Goal: Transaction & Acquisition: Subscribe to service/newsletter

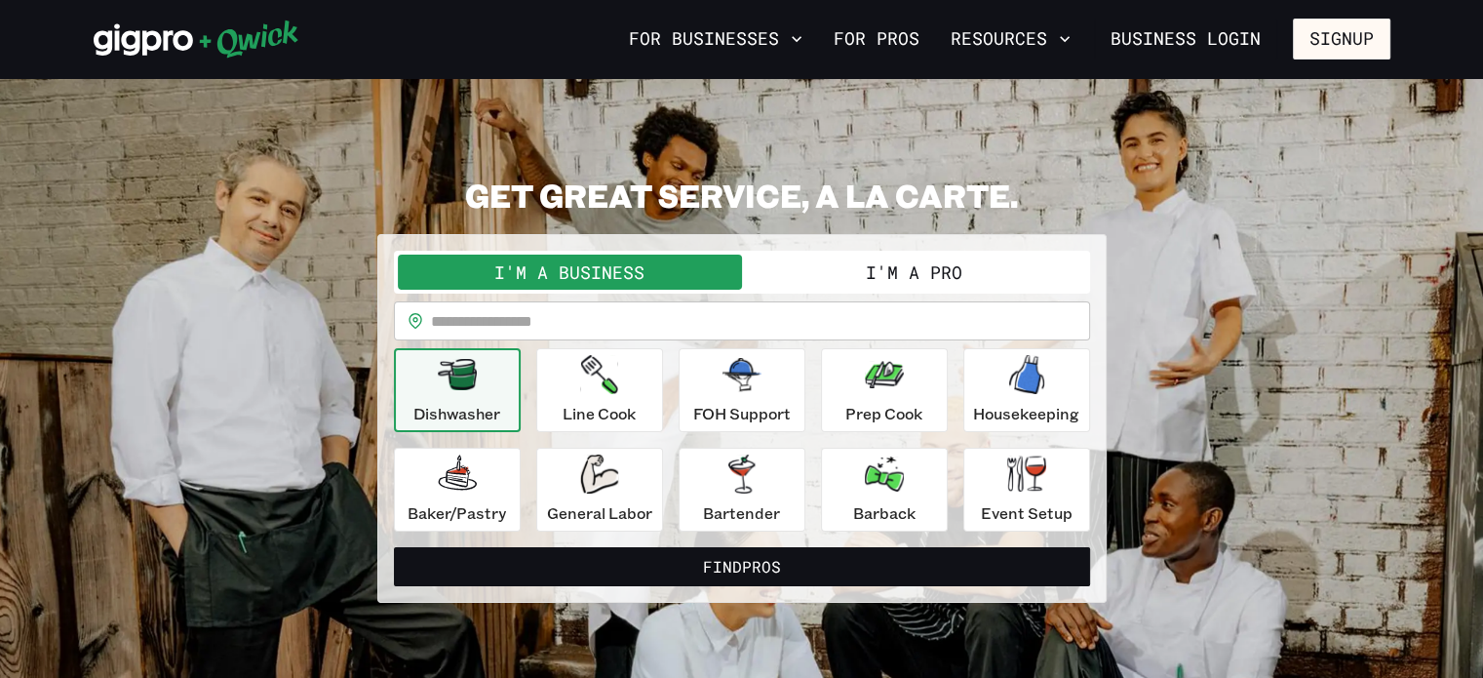
click at [902, 275] on button "I'm a Pro" at bounding box center [914, 272] width 344 height 35
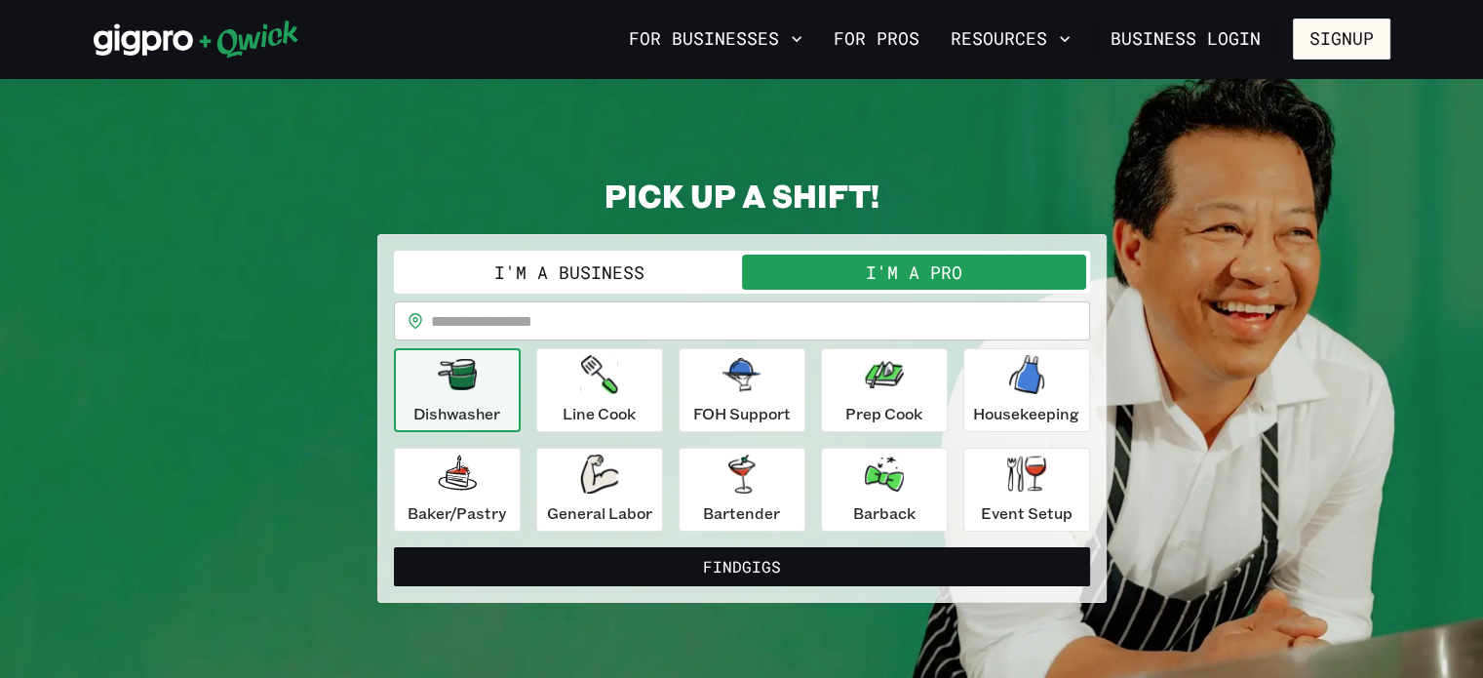
click at [823, 299] on div "**********" at bounding box center [742, 391] width 696 height 281
click at [802, 323] on input "text" at bounding box center [760, 320] width 659 height 39
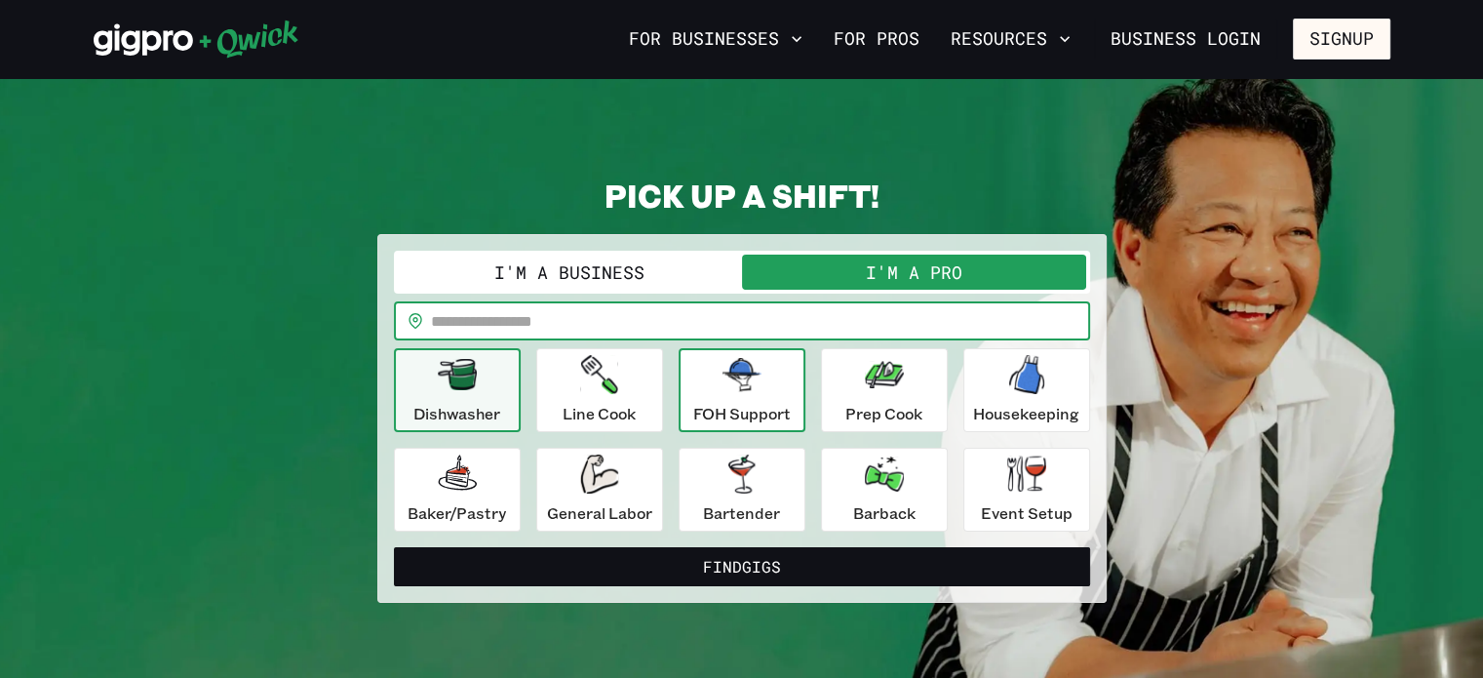
type input "*****"
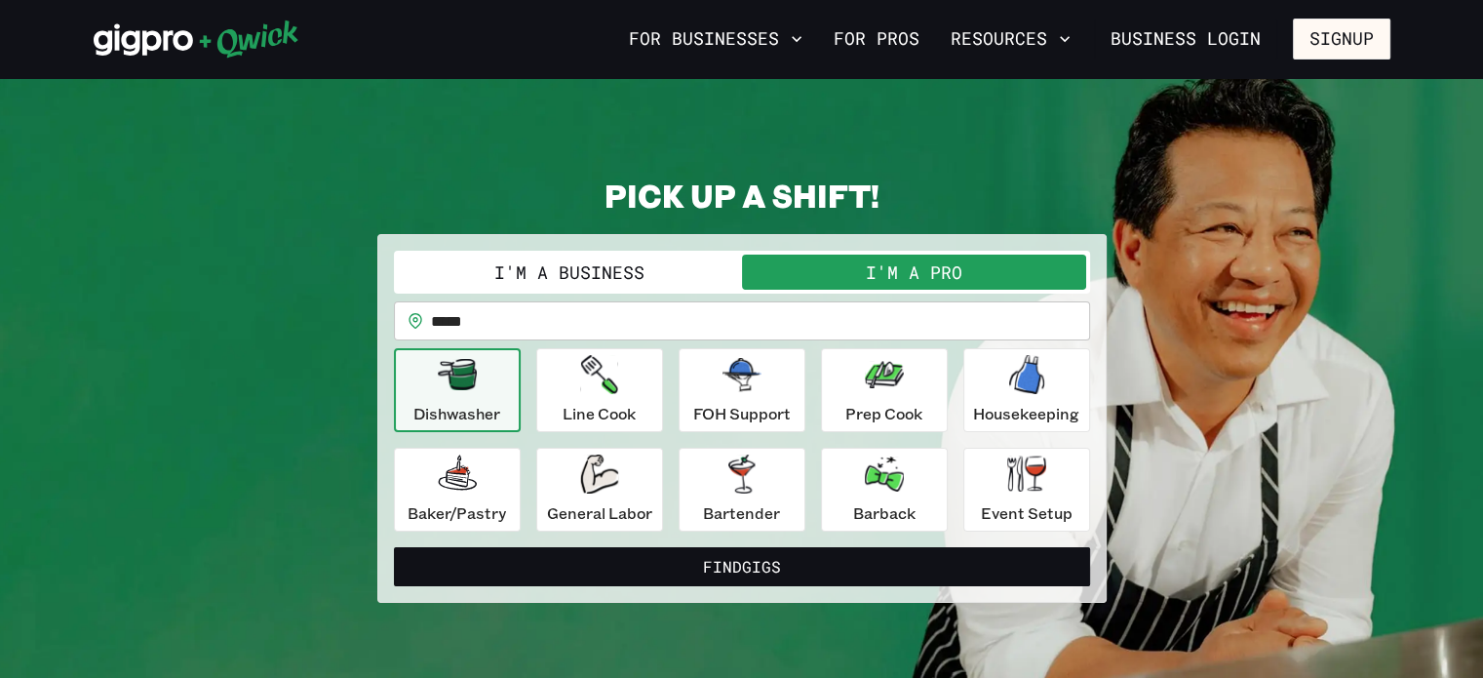
click at [459, 385] on icon "button" at bounding box center [457, 374] width 39 height 31
click at [588, 413] on p "Line Cook" at bounding box center [599, 413] width 73 height 23
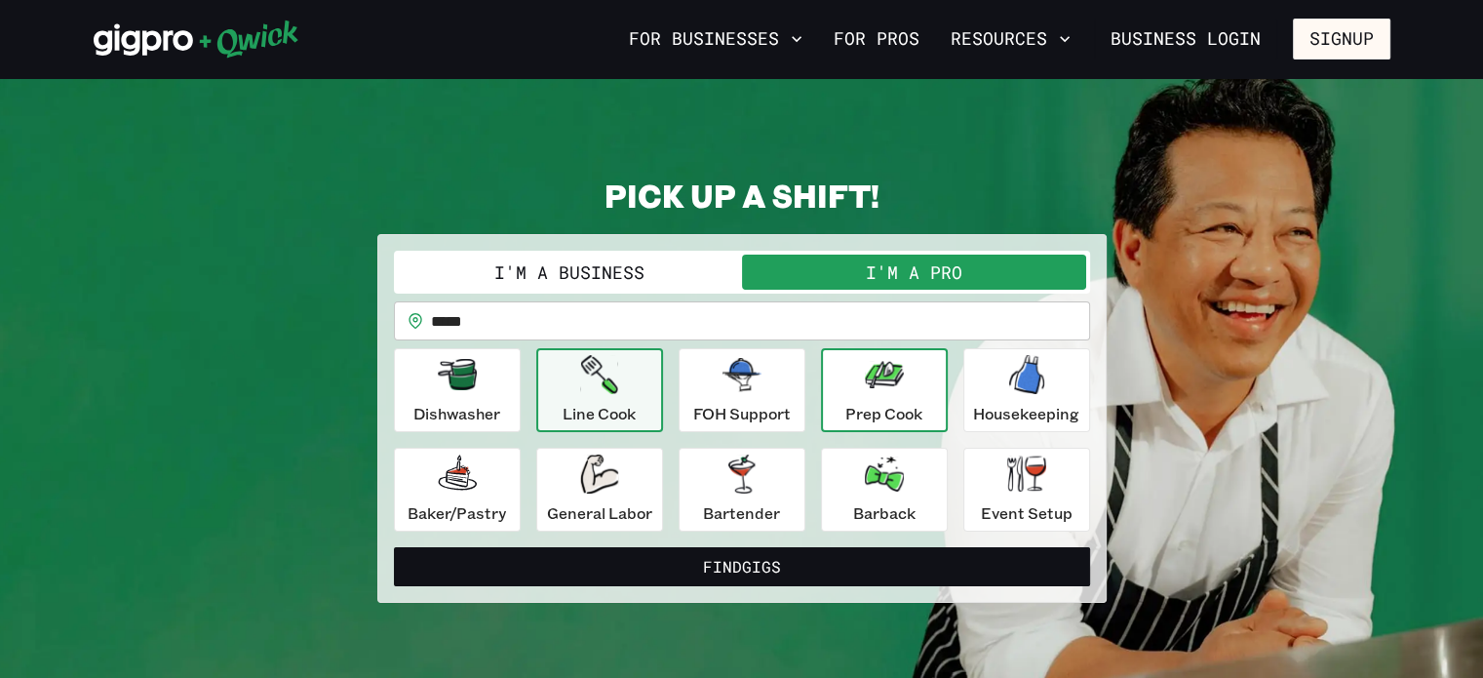
click at [883, 380] on icon "button" at bounding box center [884, 374] width 39 height 27
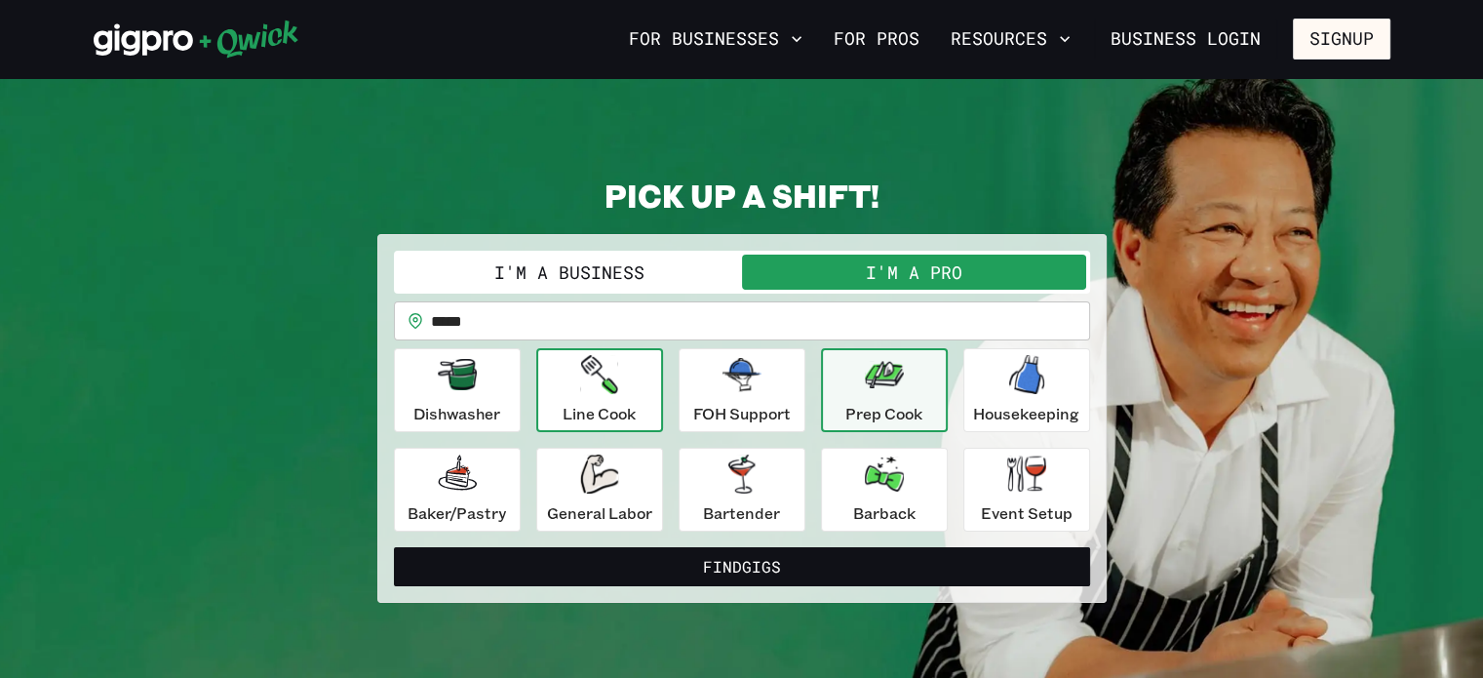
click at [601, 389] on icon "button" at bounding box center [598, 374] width 37 height 39
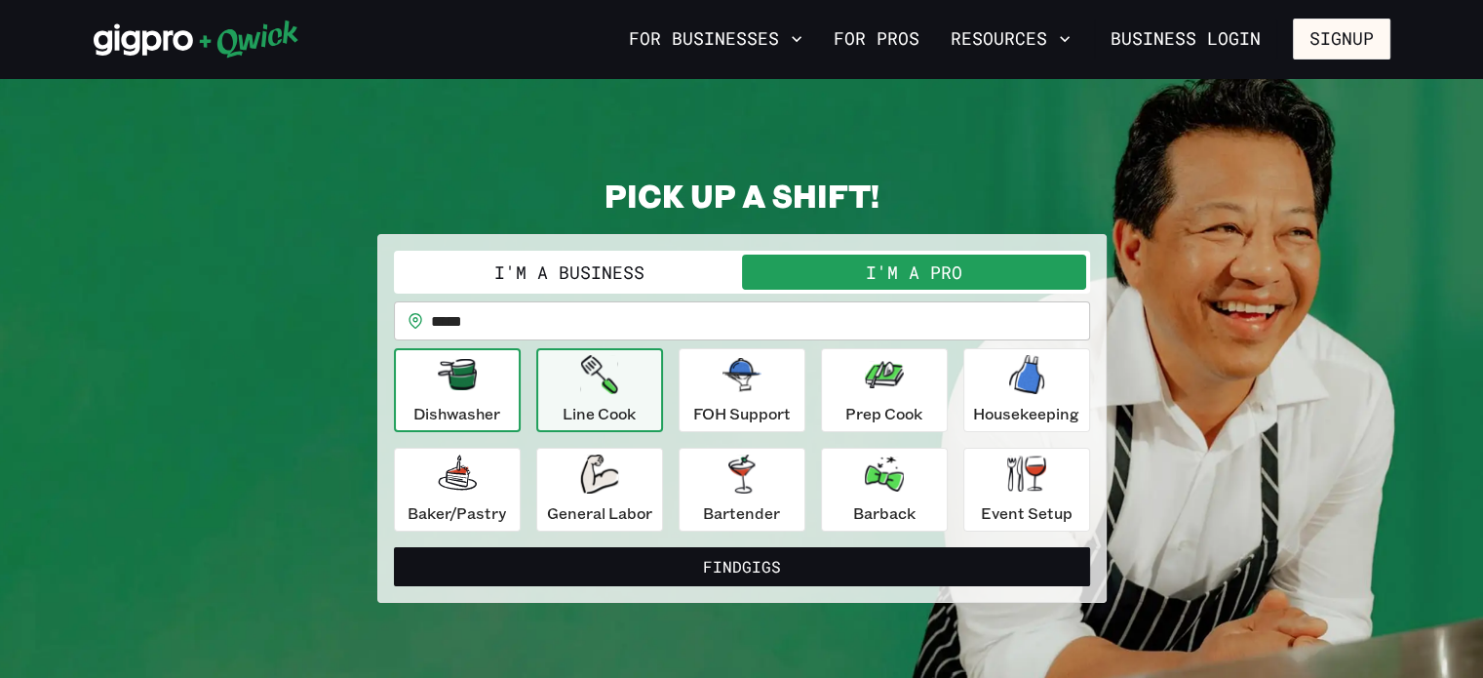
click at [484, 413] on p "Dishwasher" at bounding box center [456, 413] width 87 height 23
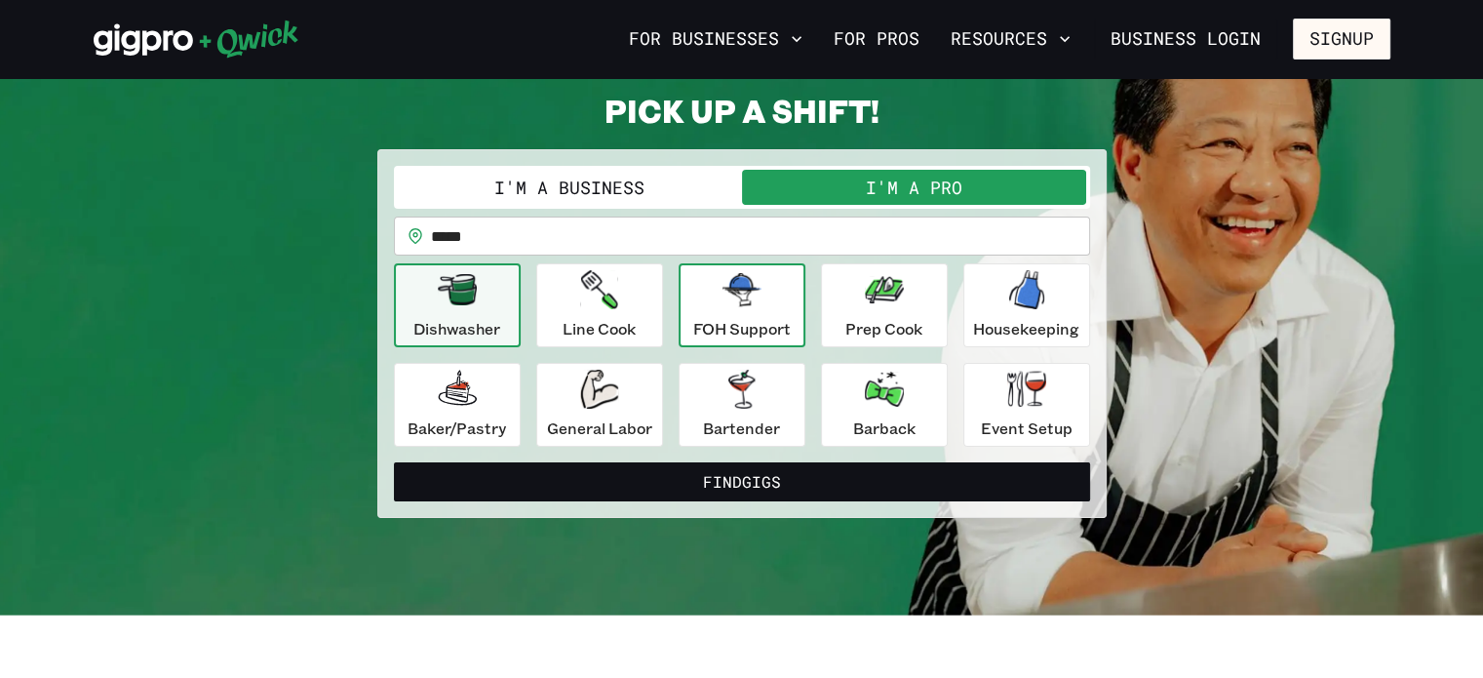
scroll to position [86, 0]
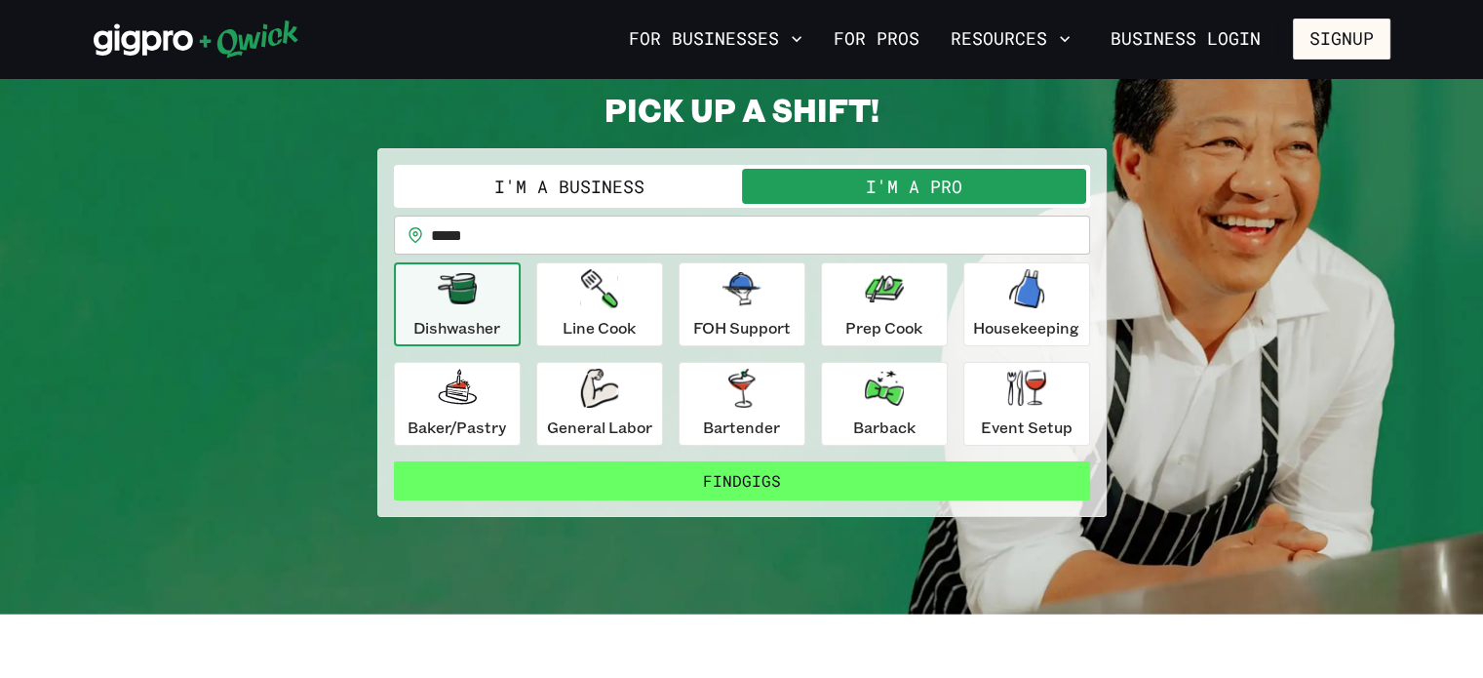
click at [664, 468] on button "Find Gigs" at bounding box center [742, 480] width 696 height 39
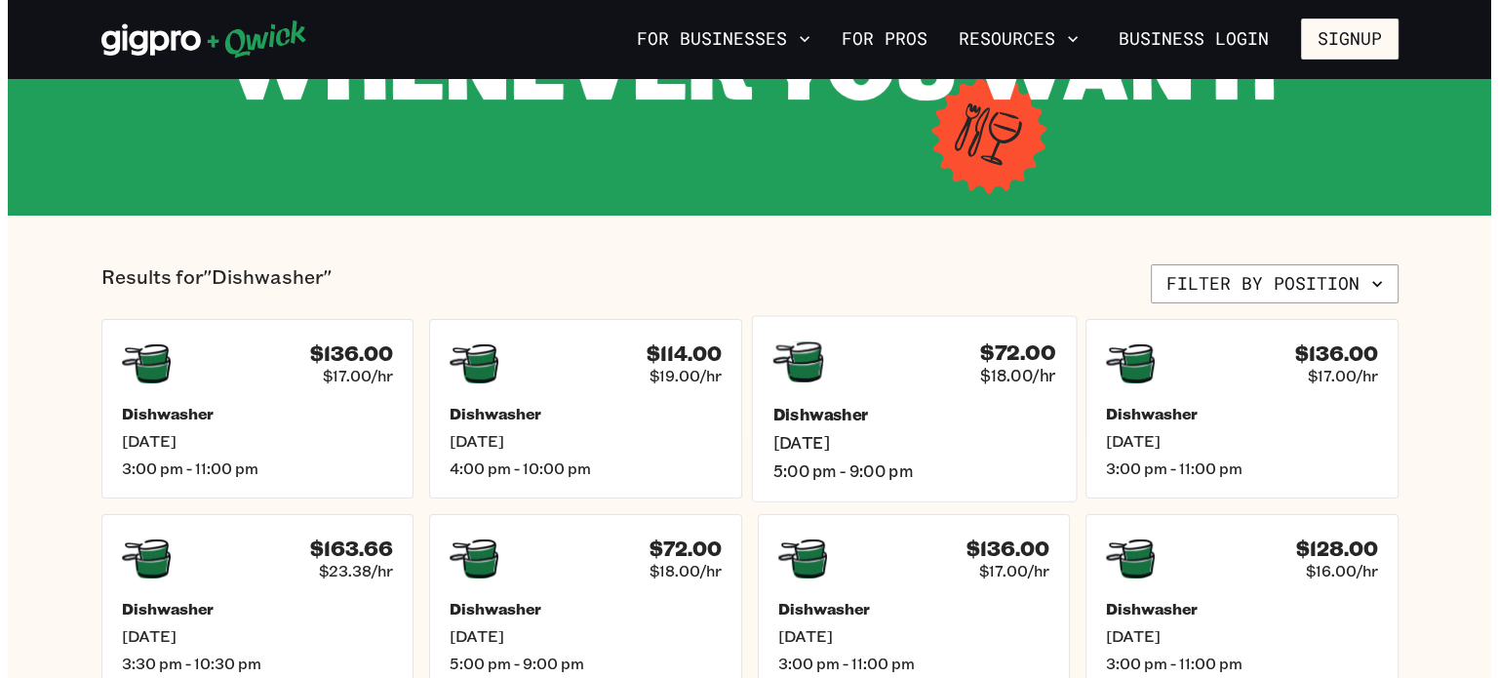
scroll to position [304, 0]
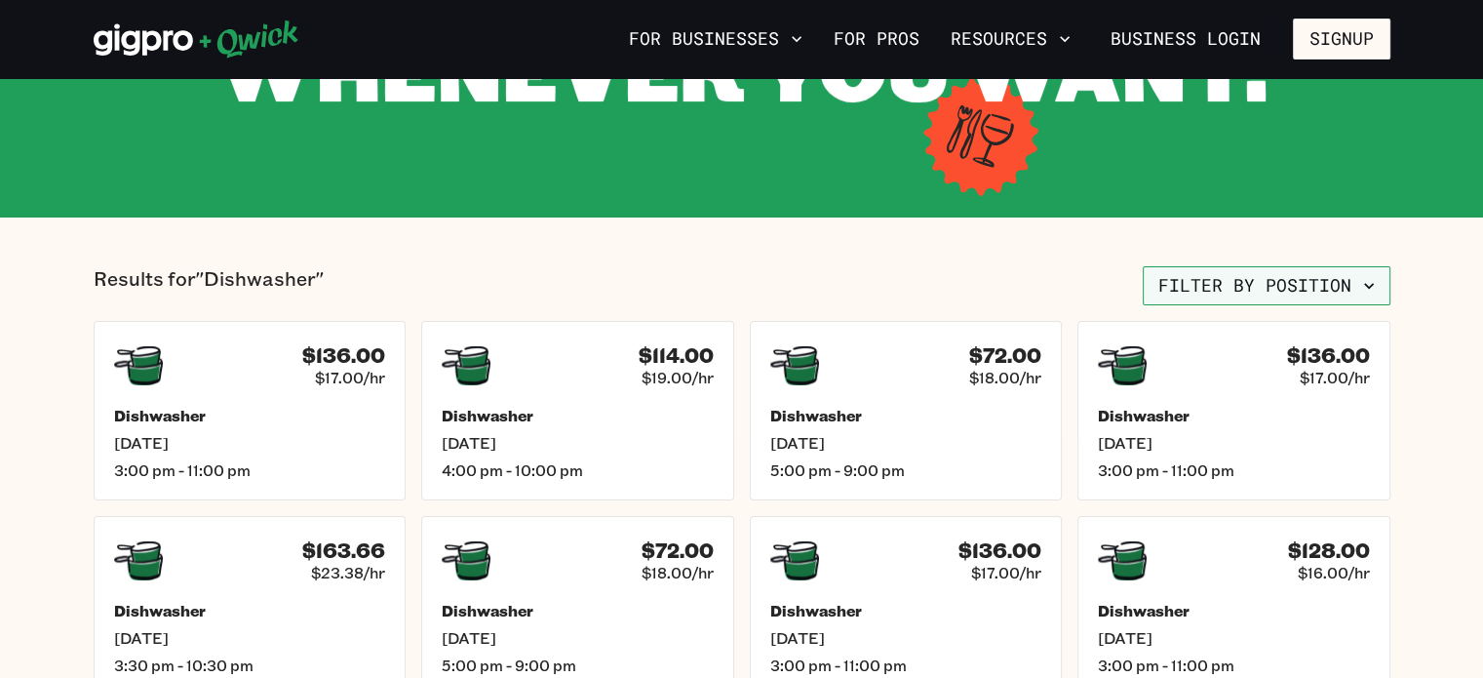
click at [1170, 289] on button "Filter by position" at bounding box center [1267, 285] width 248 height 39
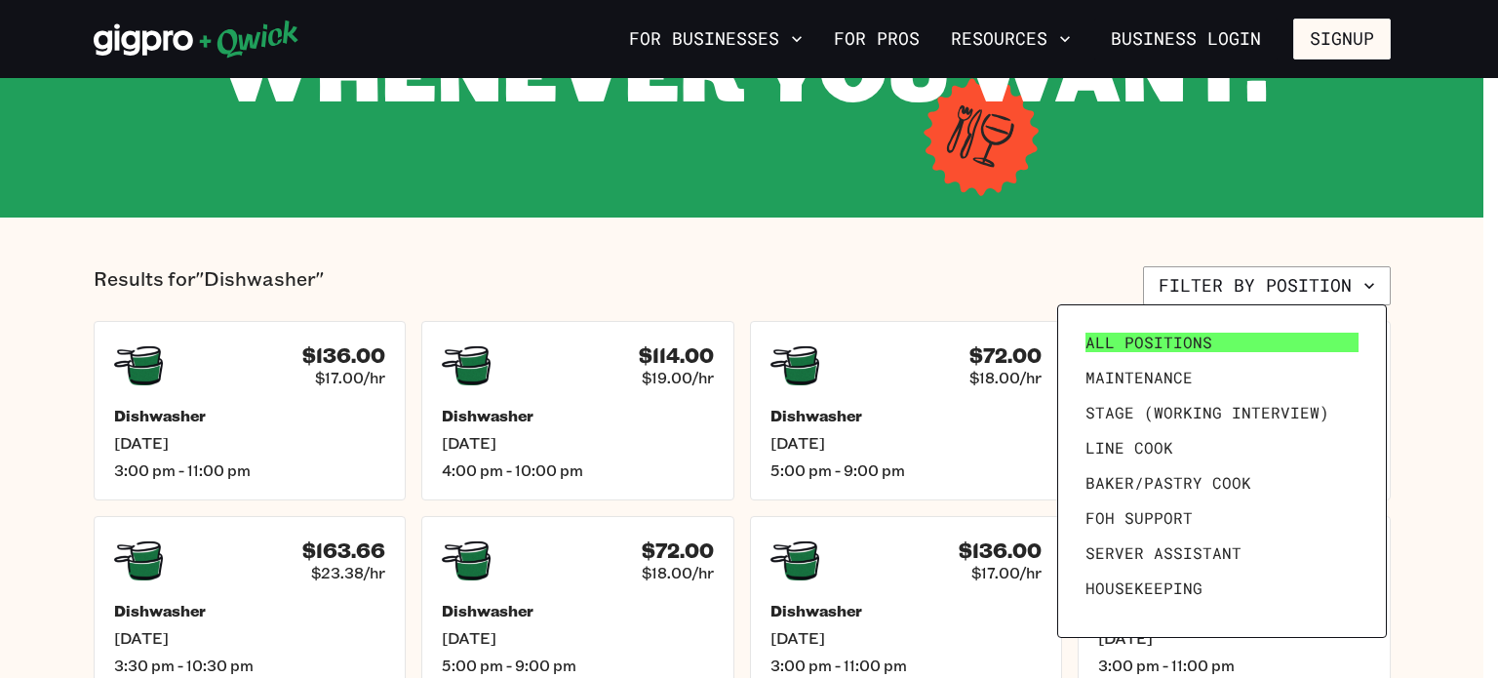
click at [1161, 336] on span "All Positions" at bounding box center [1148, 343] width 127 height 20
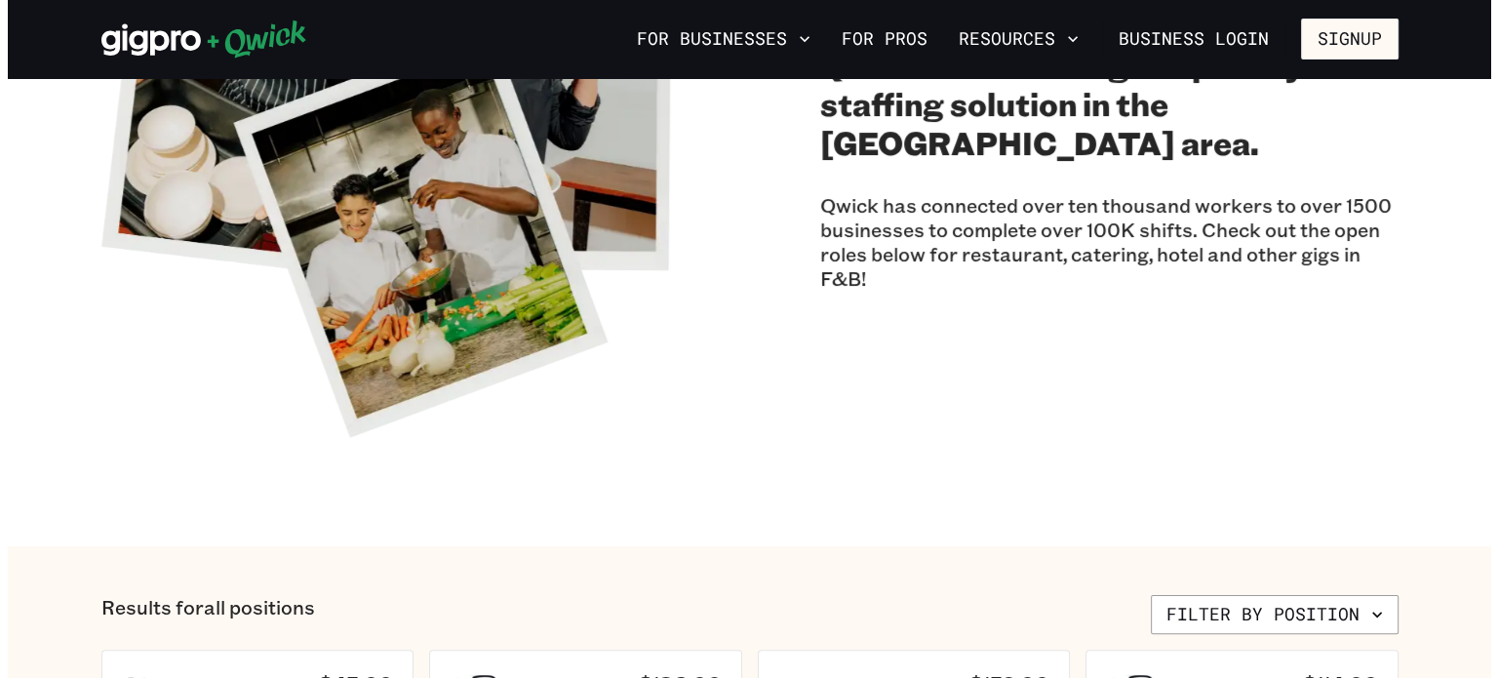
scroll to position [294, 0]
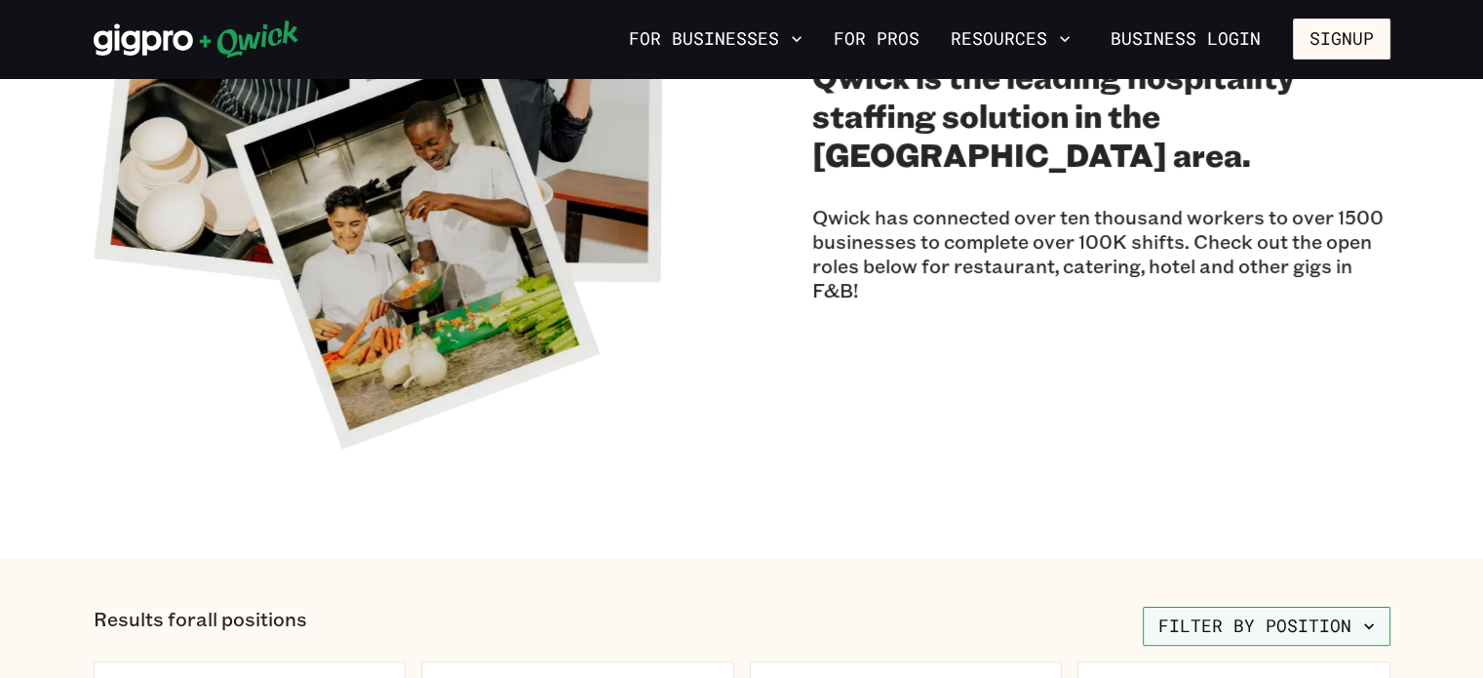
click at [1210, 630] on button "Filter by position" at bounding box center [1267, 626] width 248 height 39
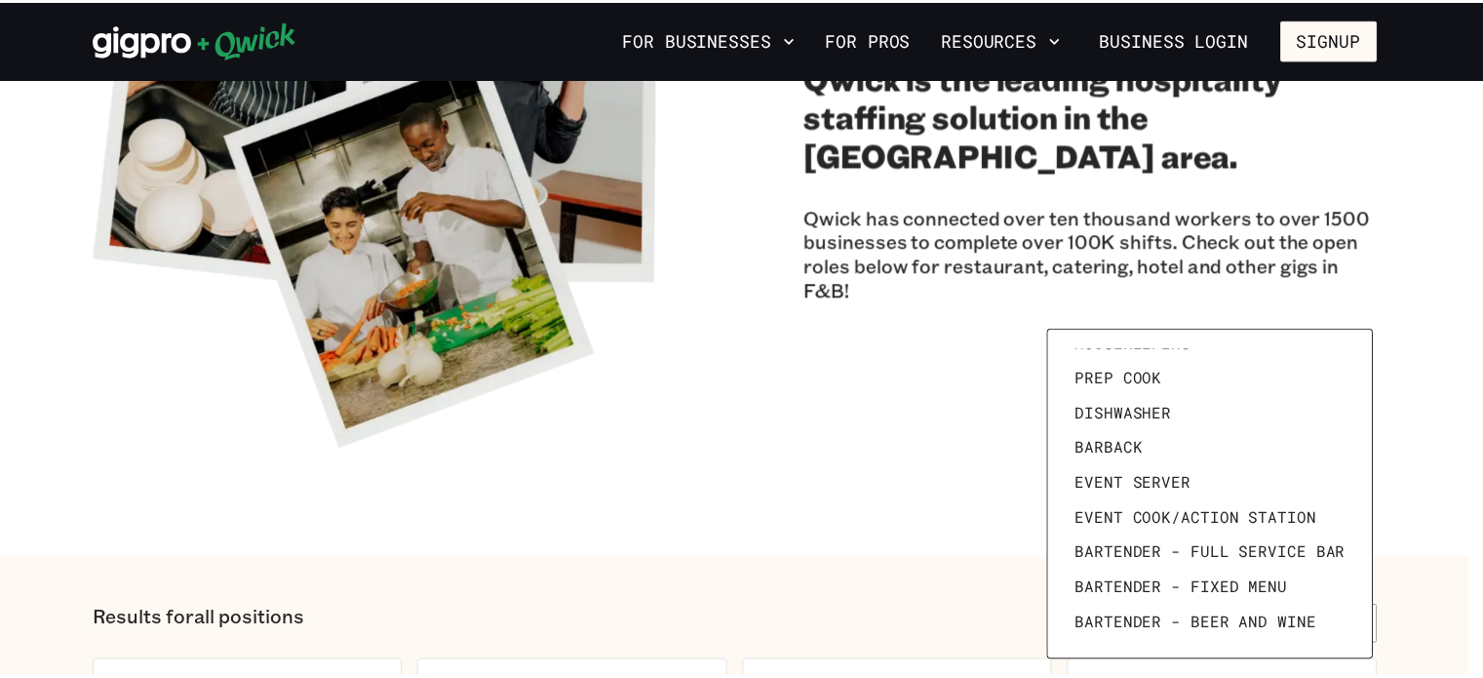
scroll to position [0, 0]
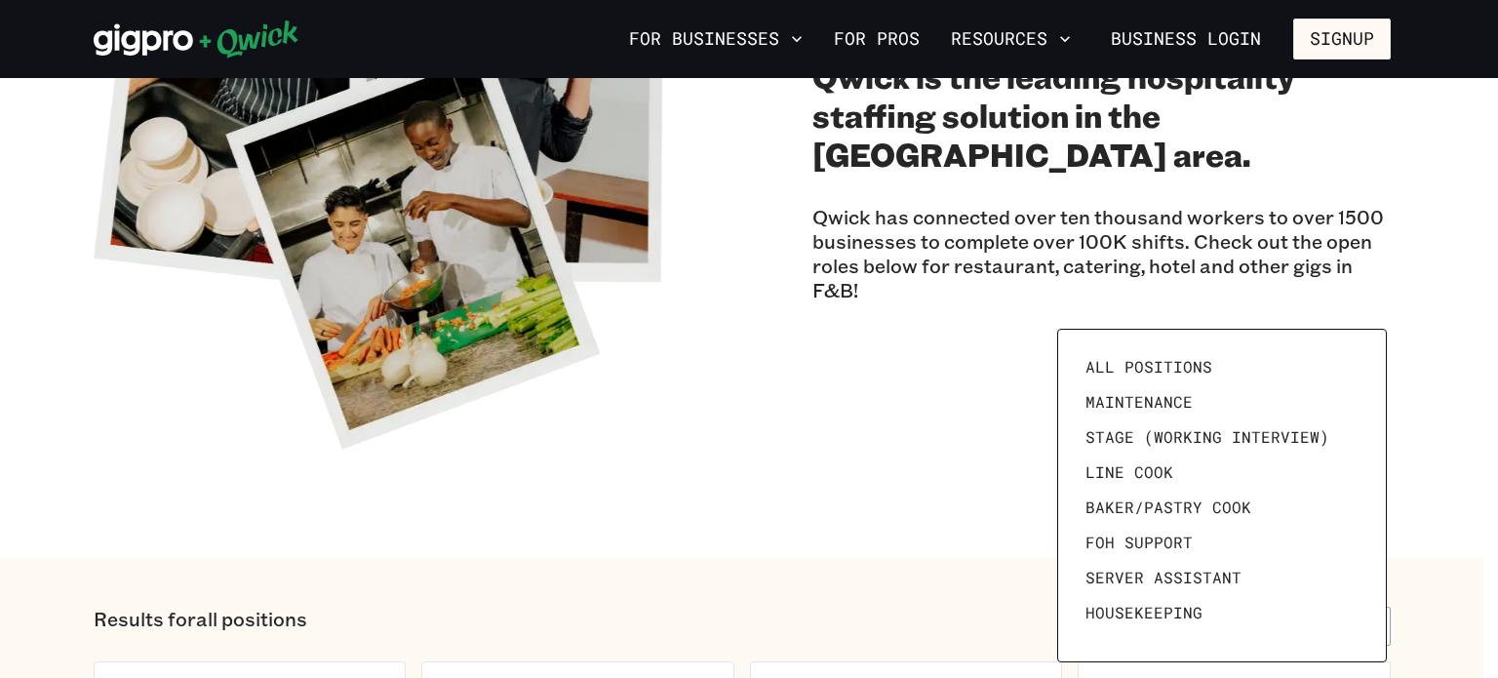
click at [1439, 599] on div at bounding box center [749, 339] width 1498 height 678
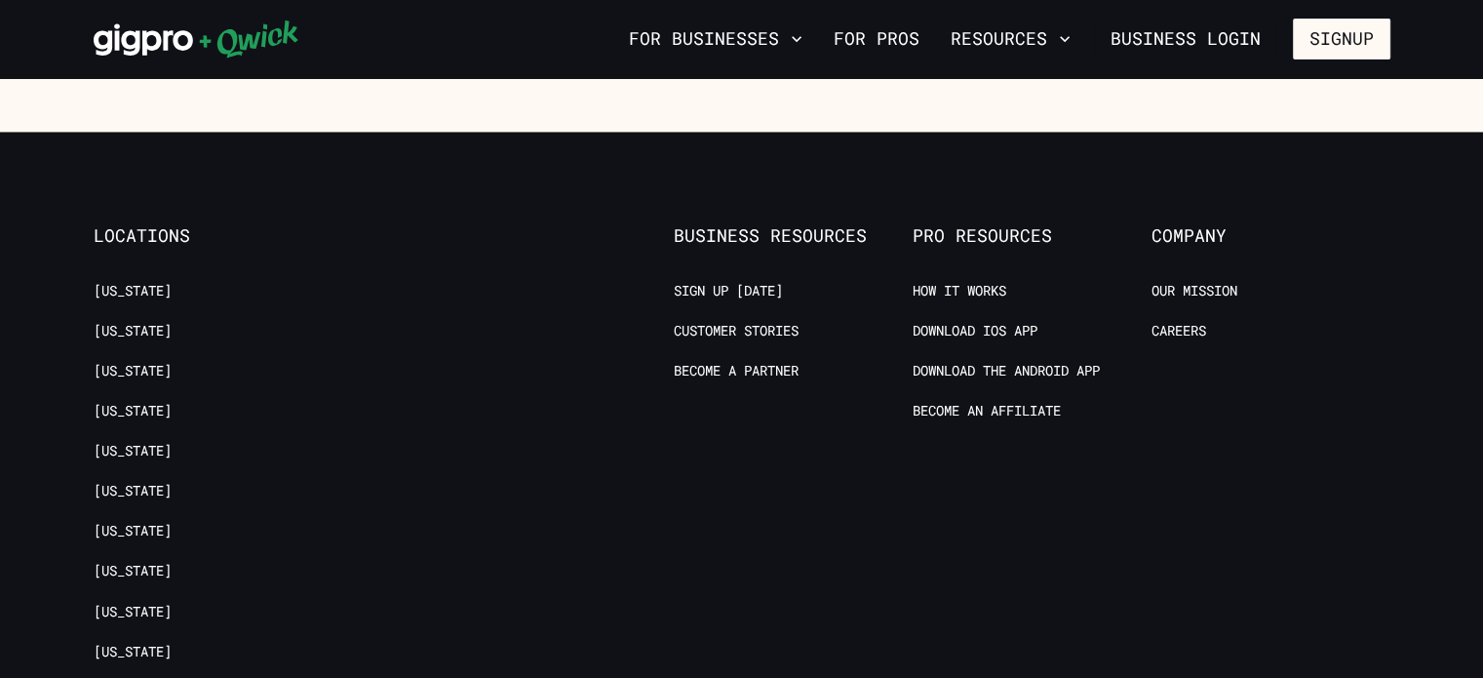
scroll to position [1677, 0]
click at [1037, 367] on link "Download the Android App" at bounding box center [1006, 371] width 187 height 19
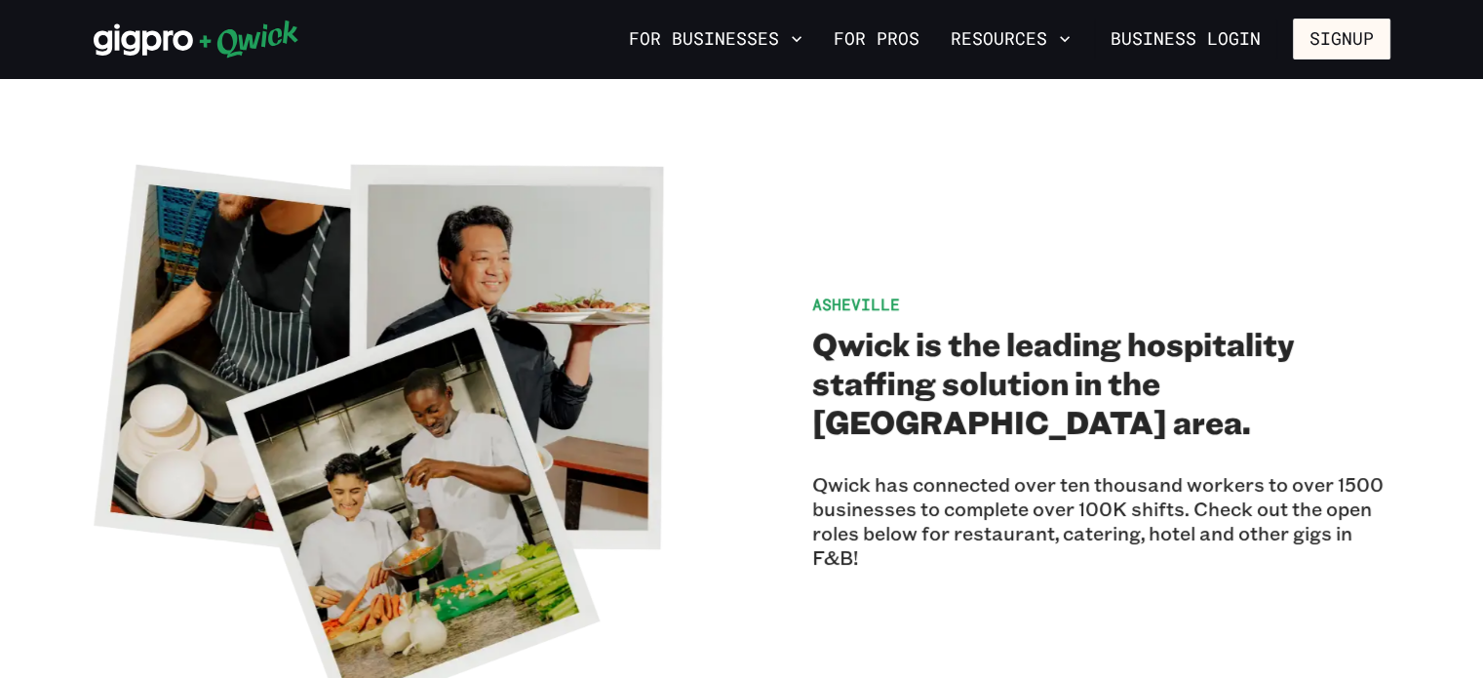
scroll to position [0, 0]
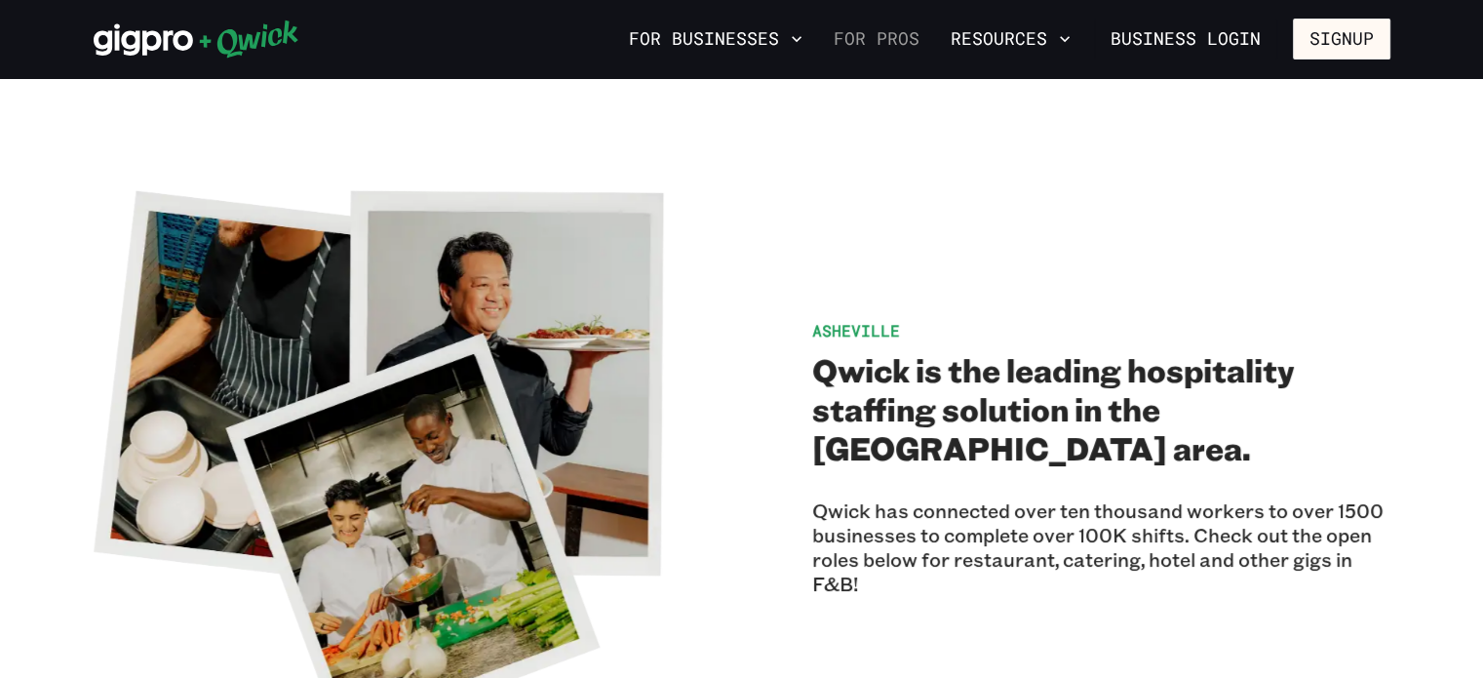
click at [901, 38] on link "For Pros" at bounding box center [876, 38] width 101 height 33
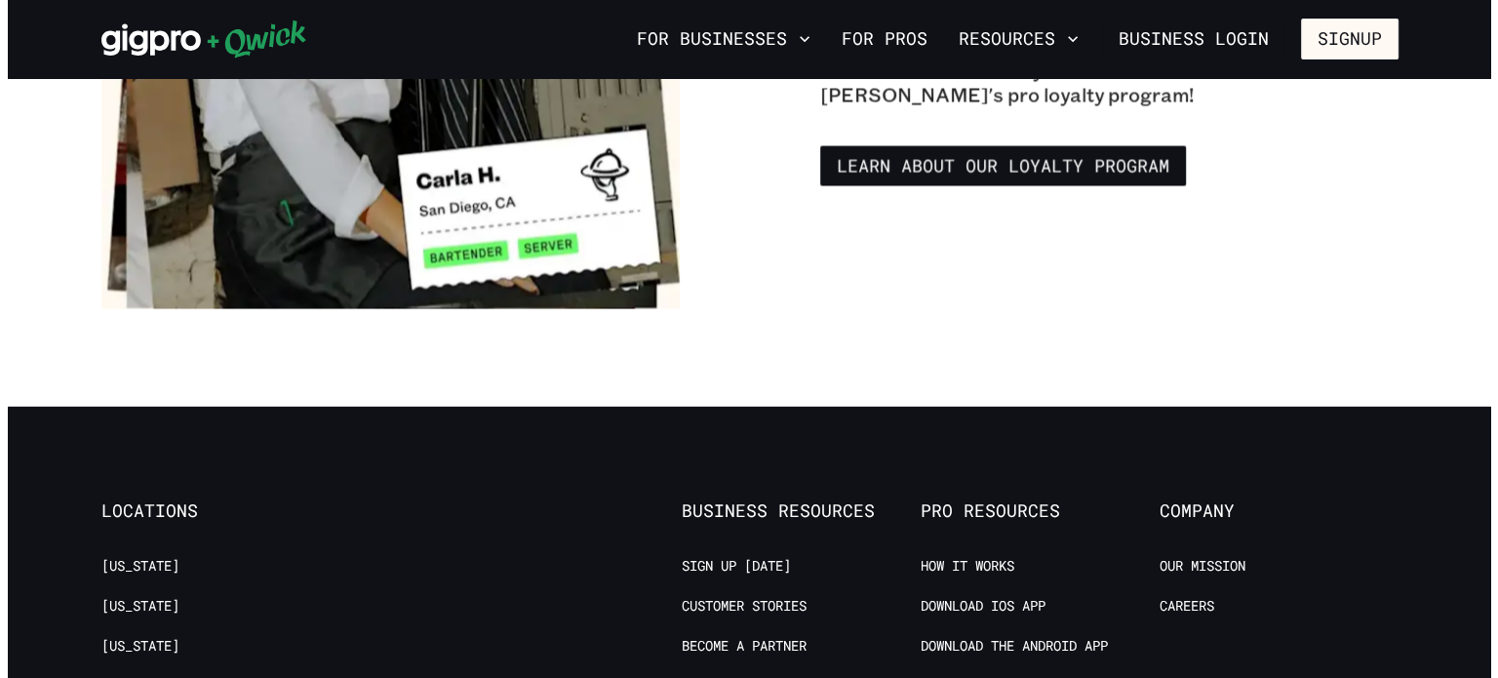
scroll to position [3552, 0]
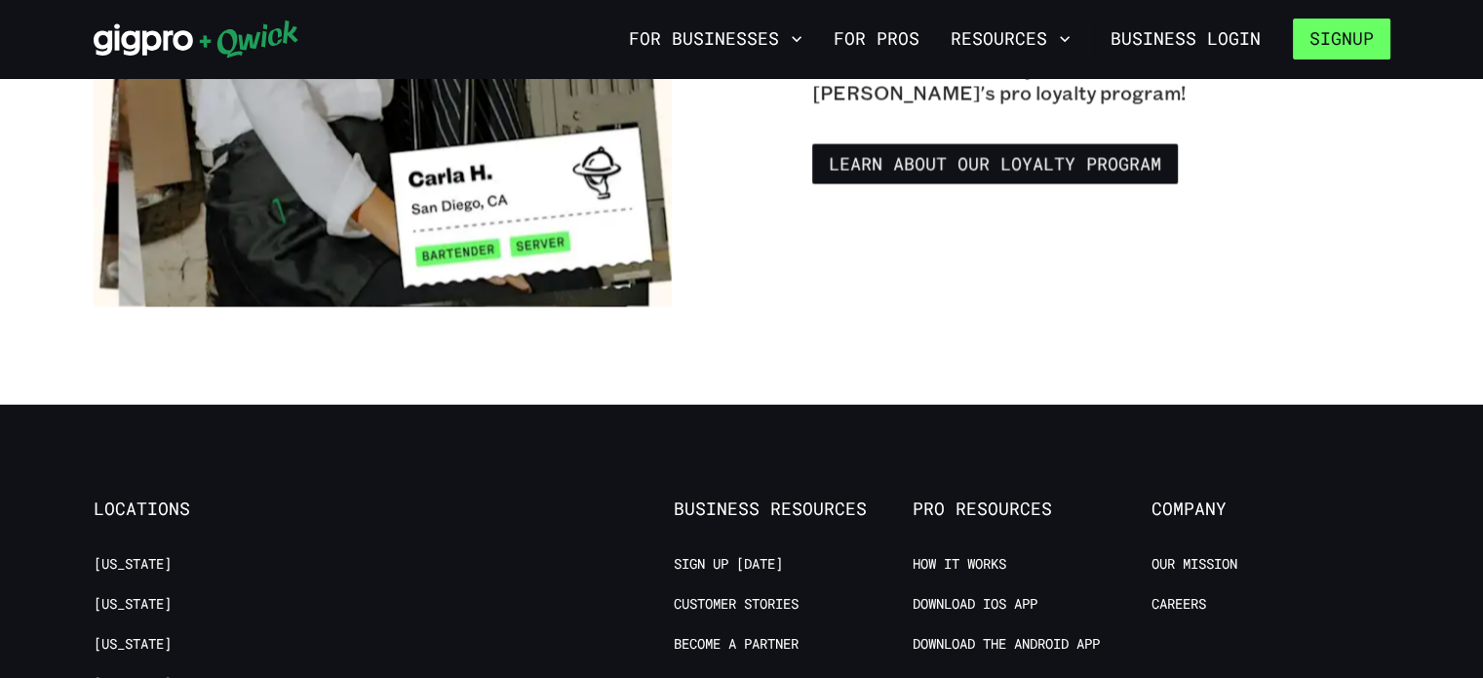
click at [1350, 26] on button "Signup" at bounding box center [1342, 39] width 98 height 41
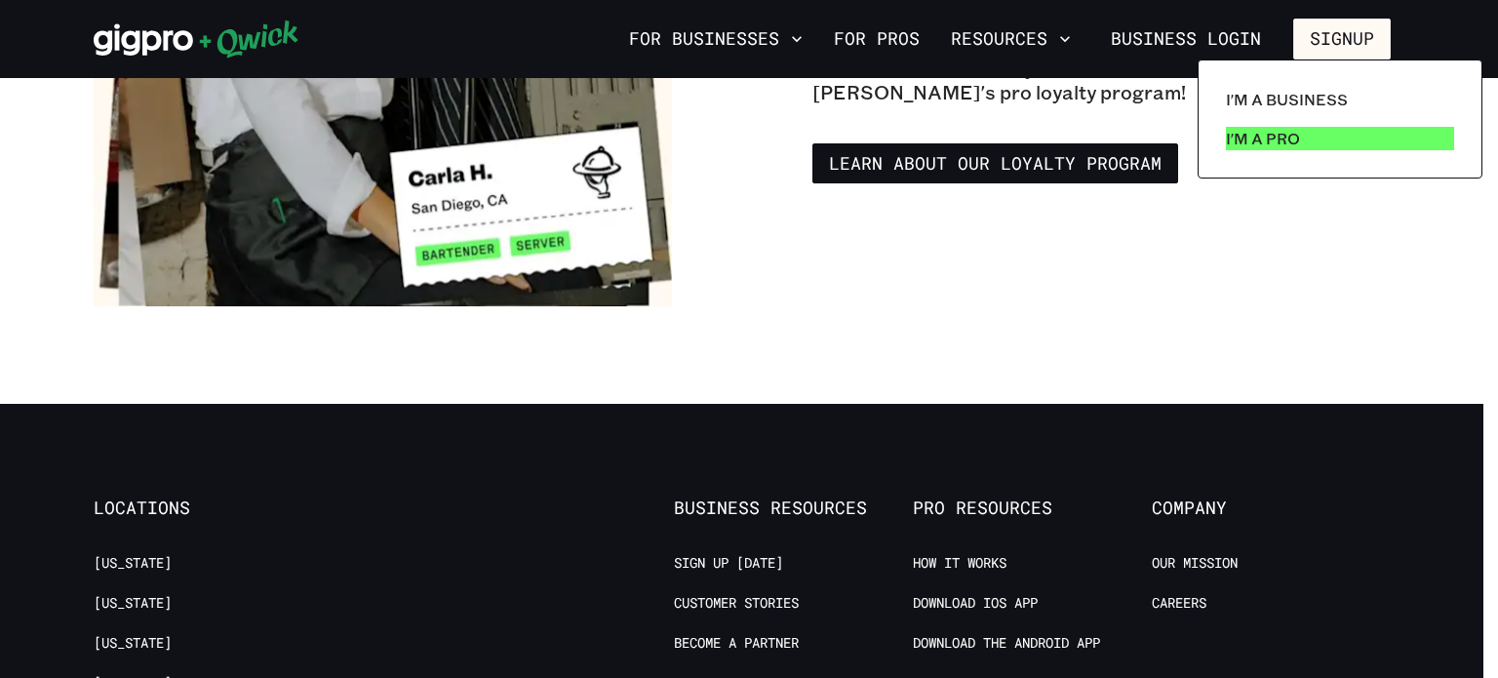
click at [1272, 127] on p "I'm a Pro" at bounding box center [1263, 138] width 74 height 23
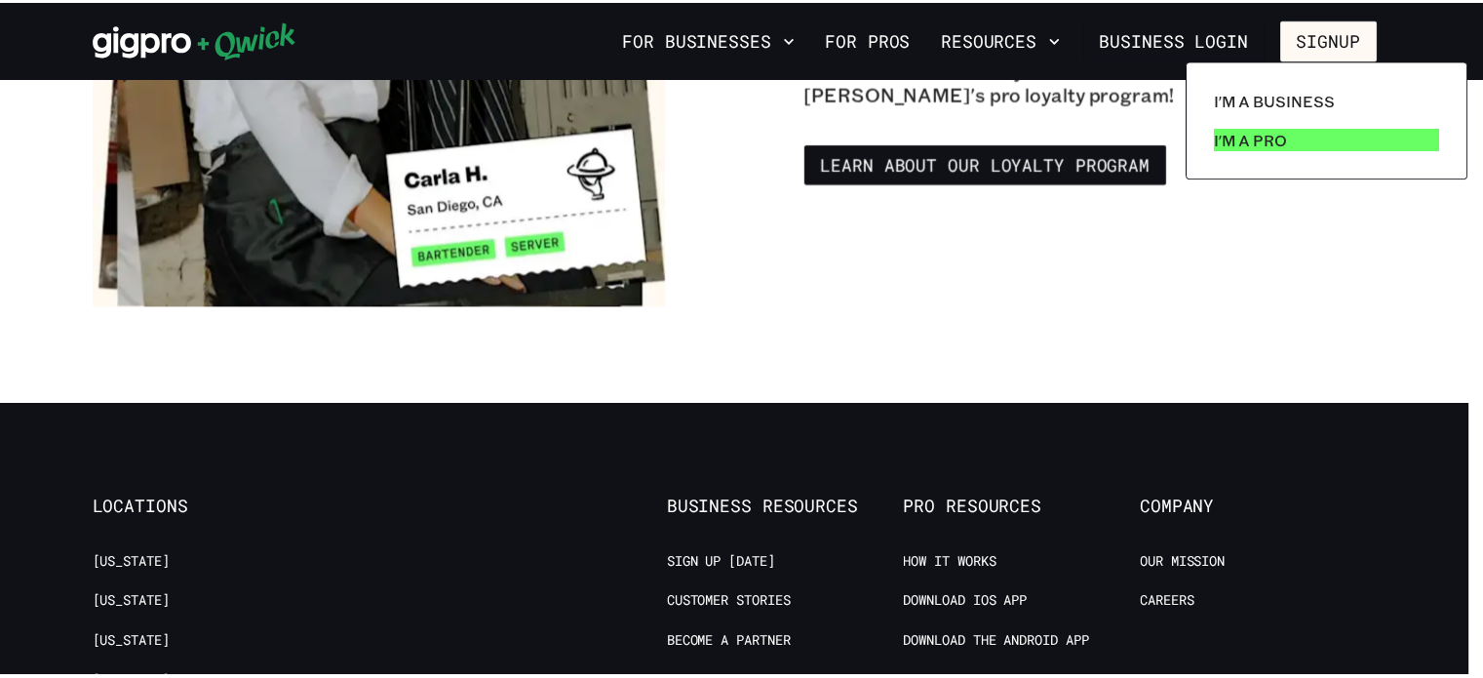
scroll to position [0, 0]
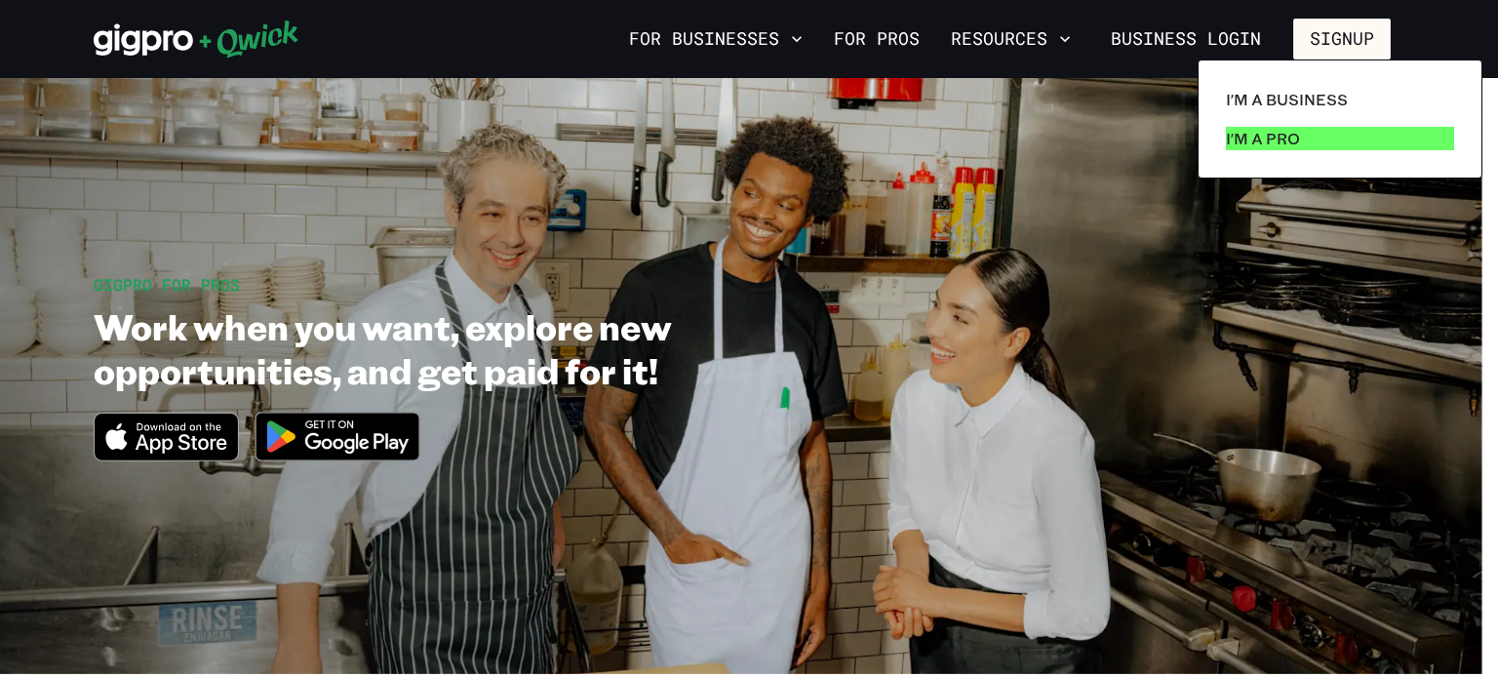
click at [1264, 147] on p "I'm a Pro" at bounding box center [1263, 138] width 74 height 23
click at [1152, 231] on div at bounding box center [749, 339] width 1498 height 678
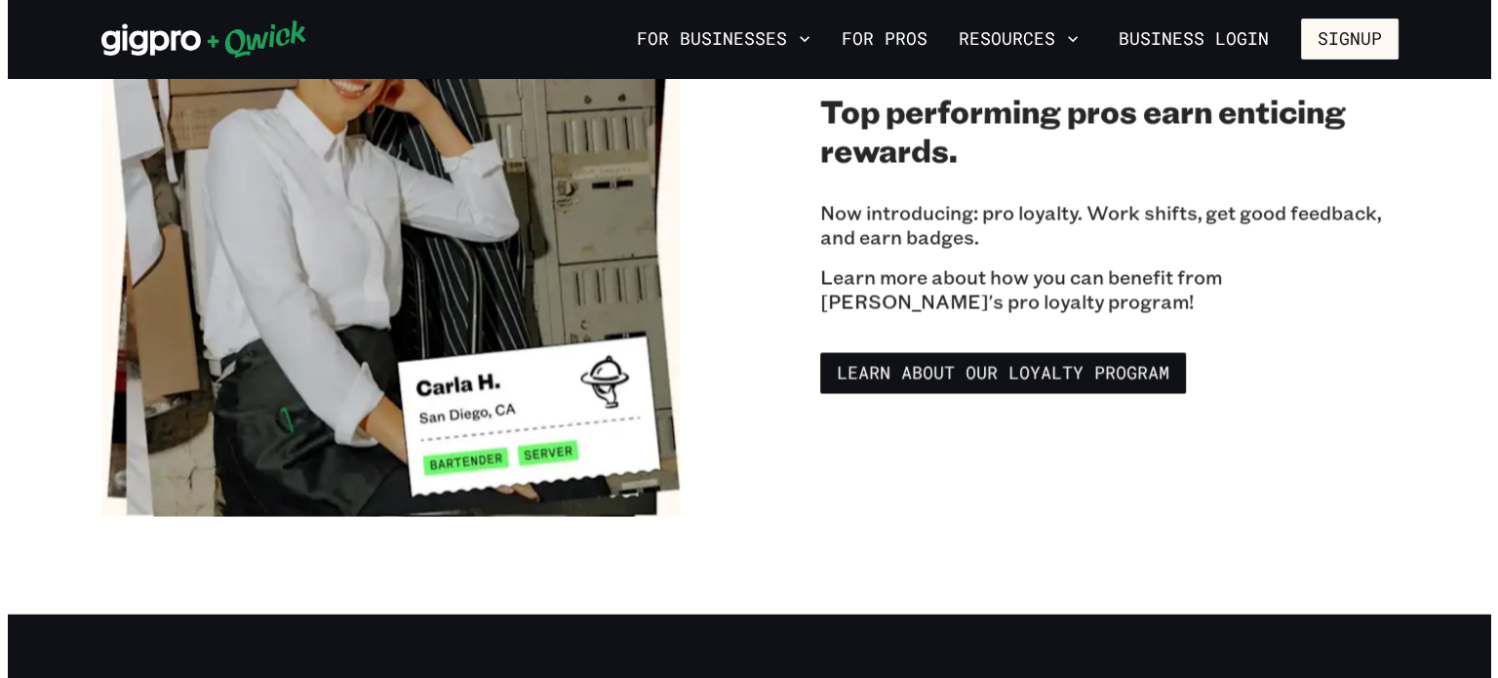
scroll to position [3345, 0]
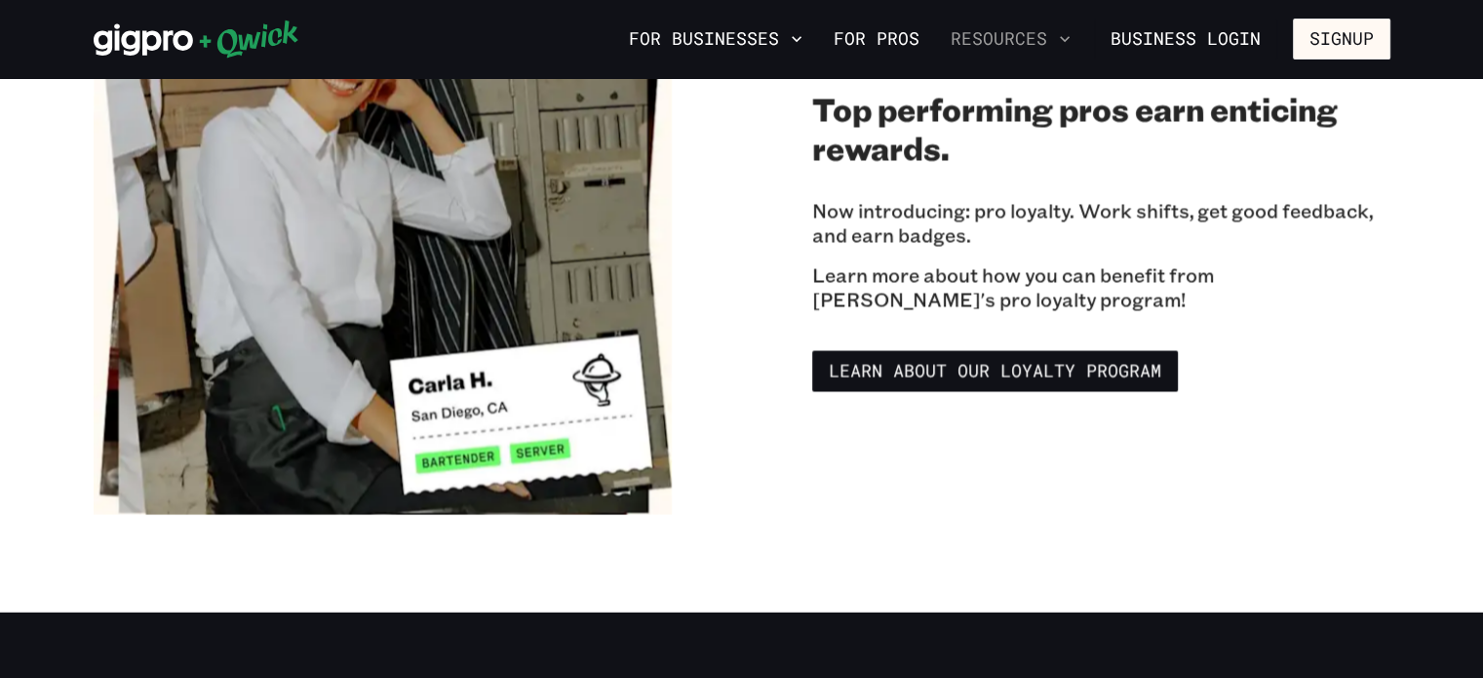
click at [1047, 44] on button "Resources" at bounding box center [1011, 38] width 136 height 33
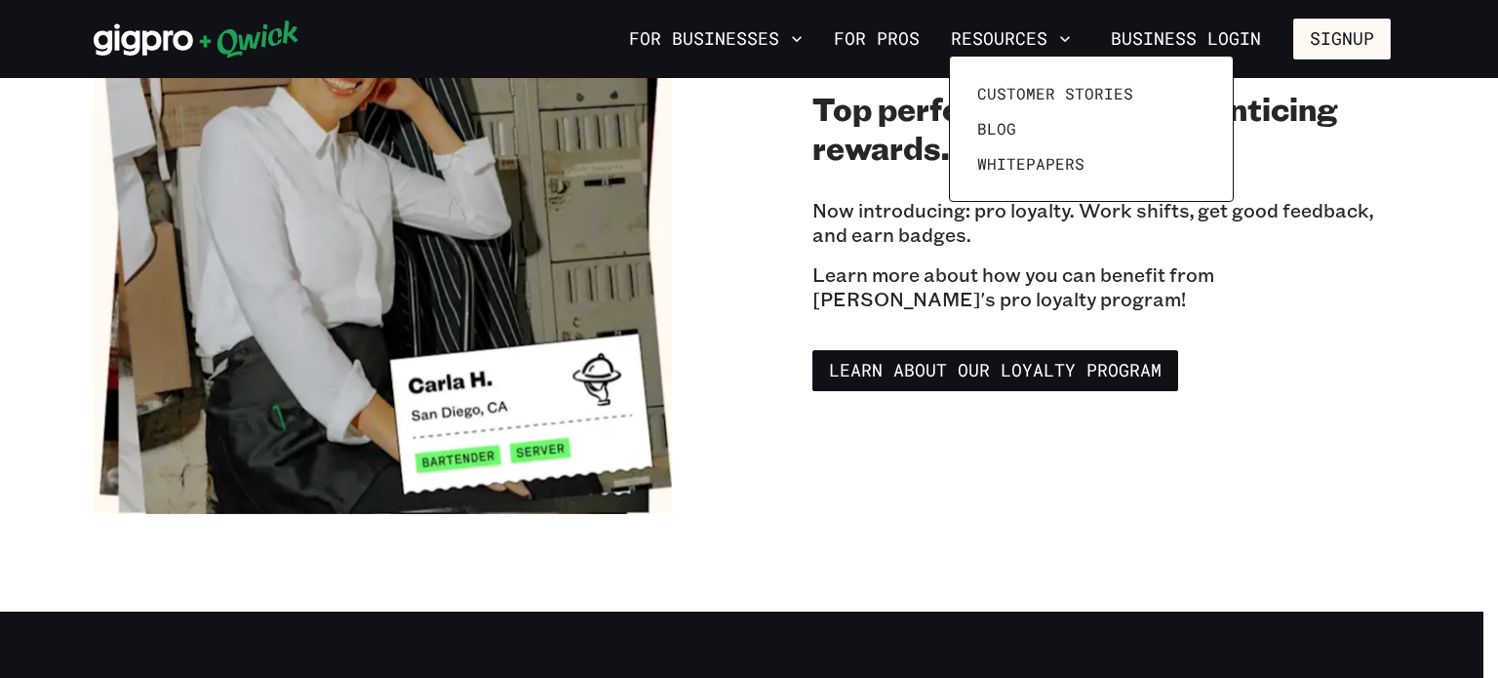
click at [1451, 358] on div at bounding box center [749, 339] width 1498 height 678
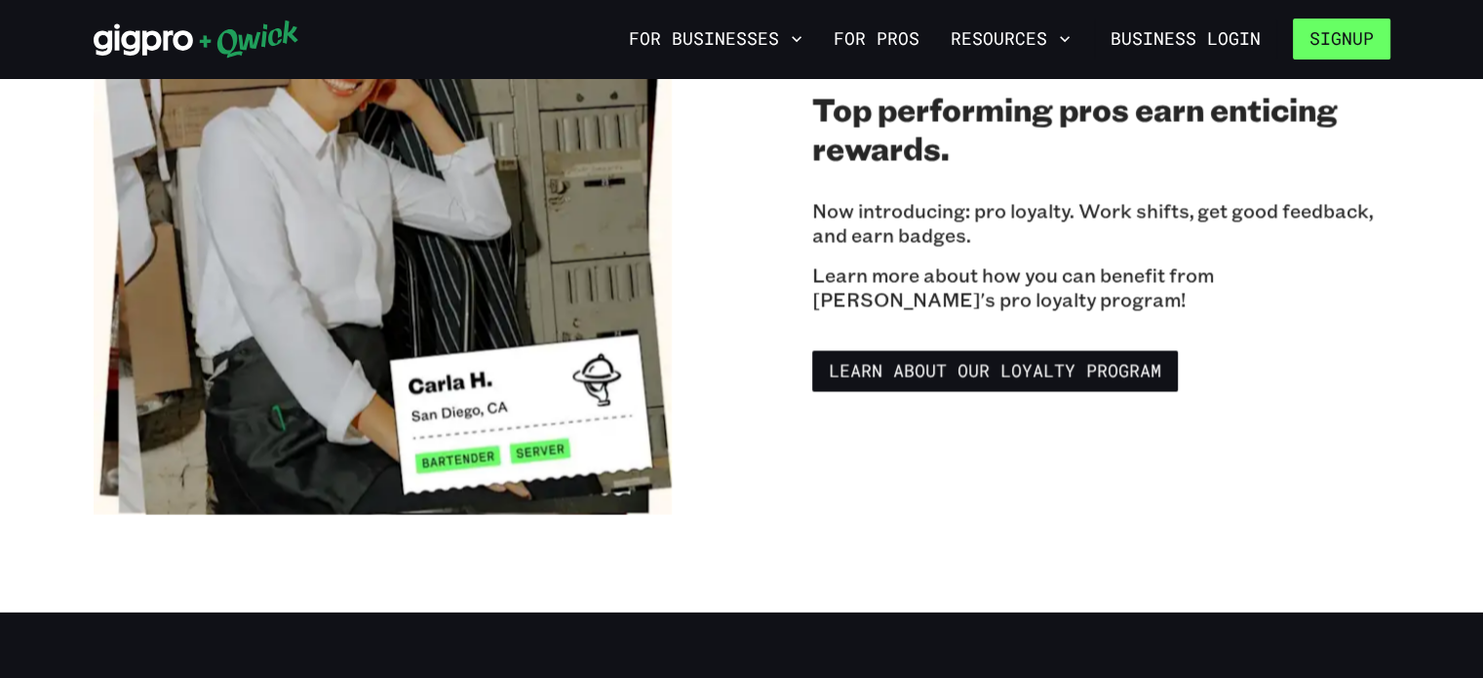
click at [1354, 31] on button "Signup" at bounding box center [1342, 39] width 98 height 41
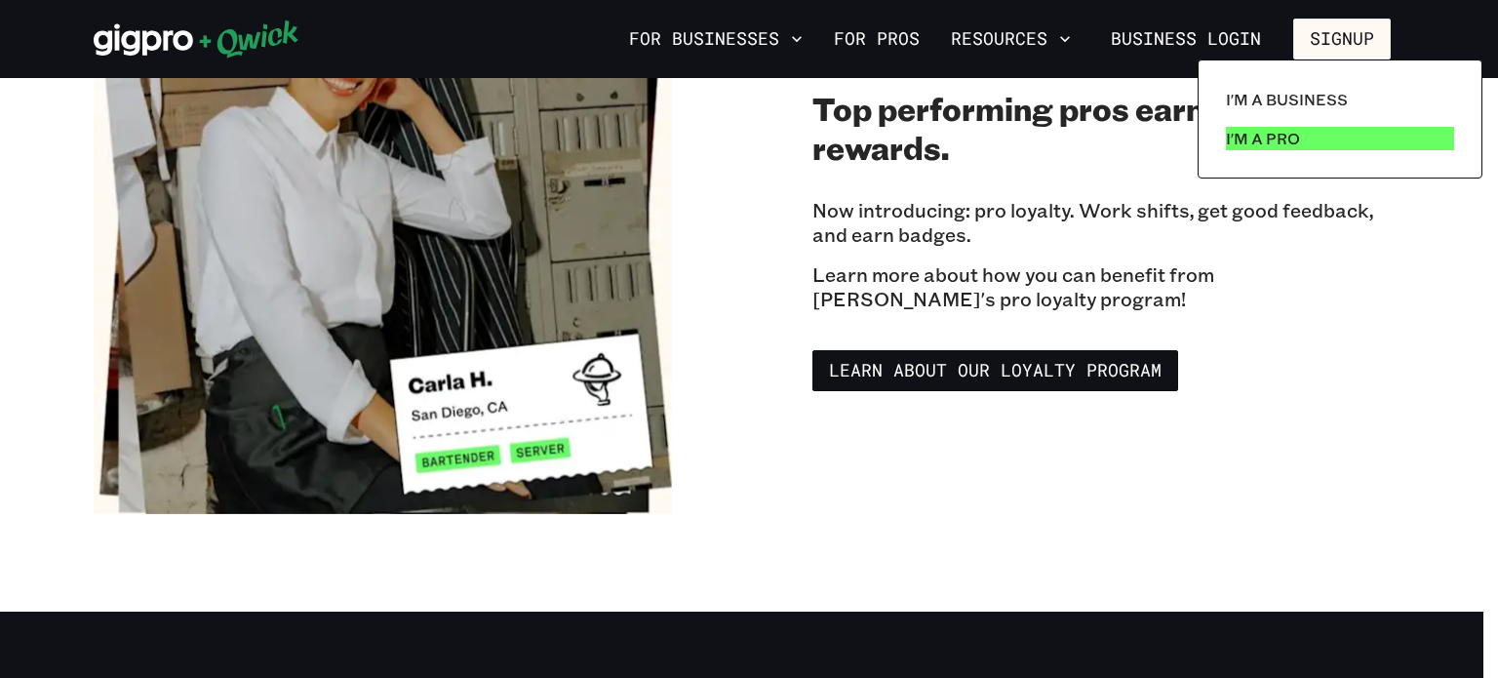
click at [1278, 131] on p "I'm a Pro" at bounding box center [1263, 138] width 74 height 23
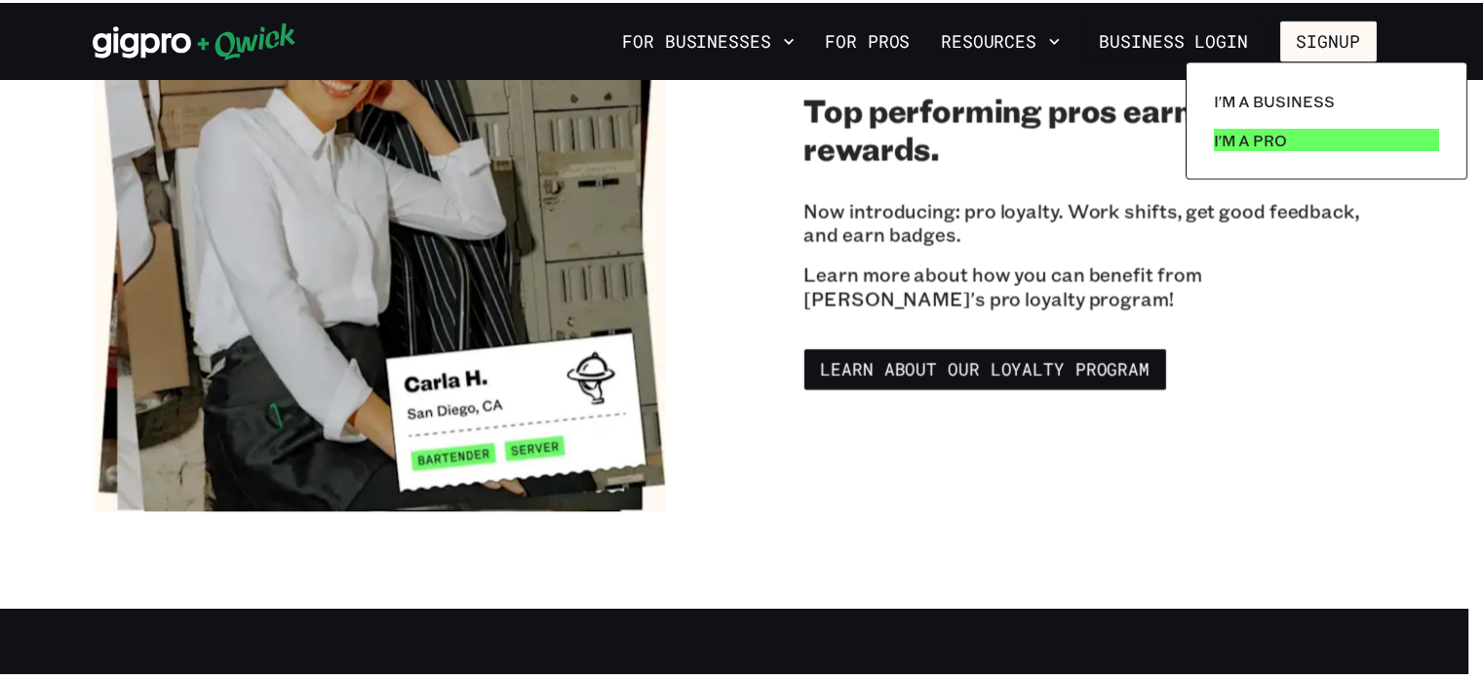
scroll to position [0, 0]
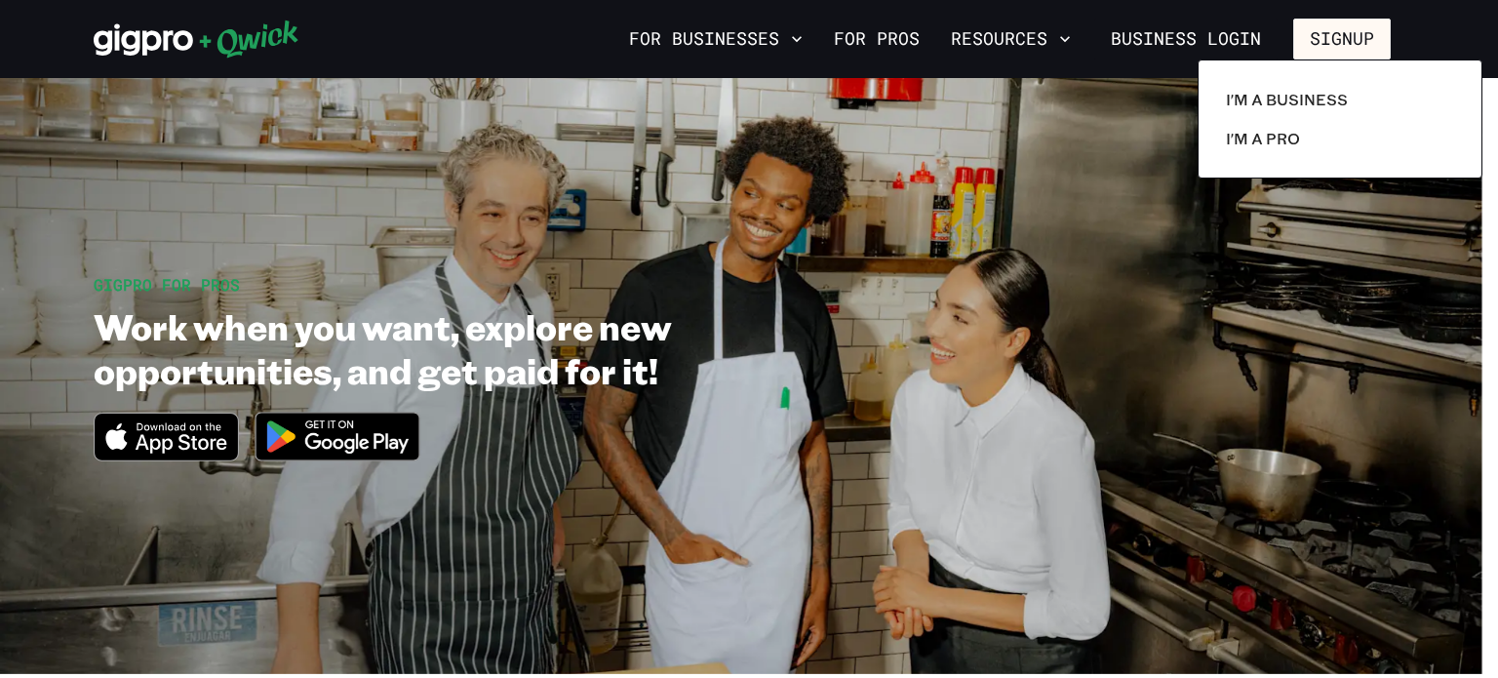
click at [865, 334] on div at bounding box center [749, 339] width 1498 height 678
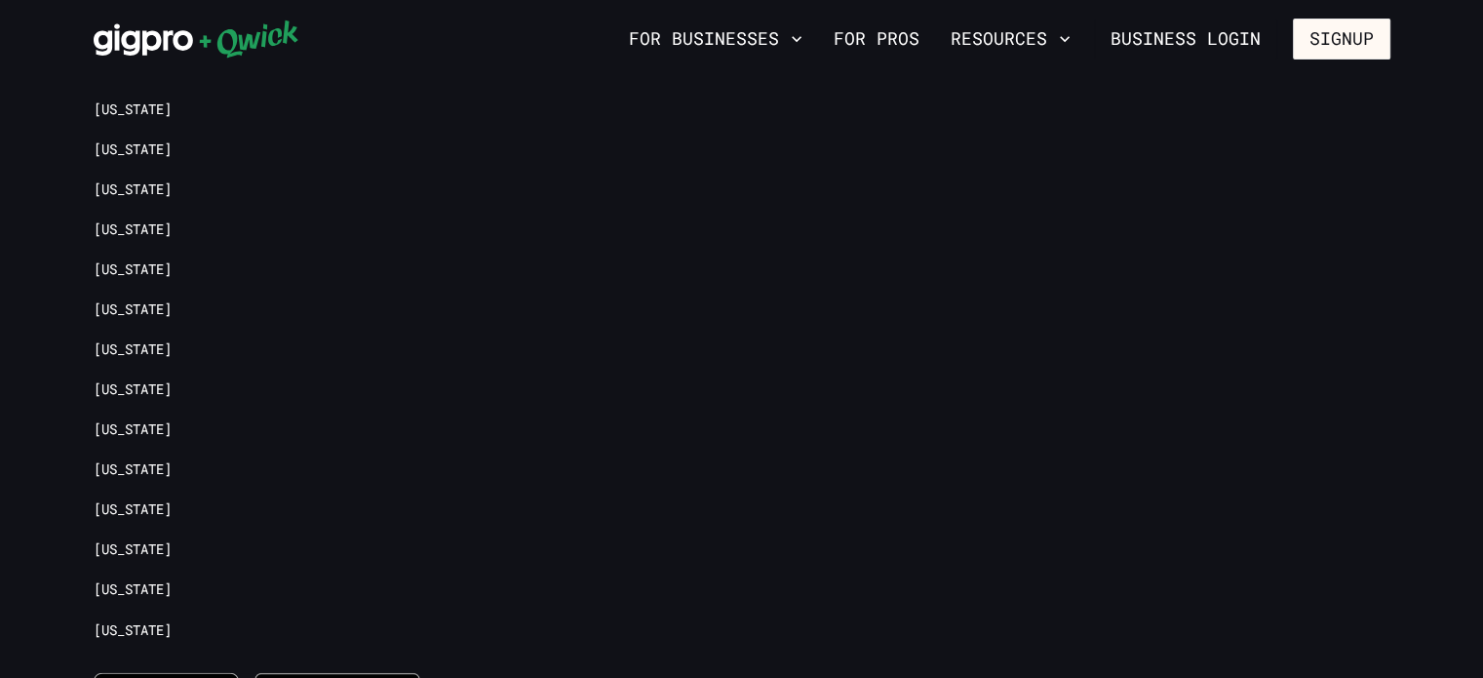
scroll to position [4486, 0]
